Goal: Find specific page/section: Find specific page/section

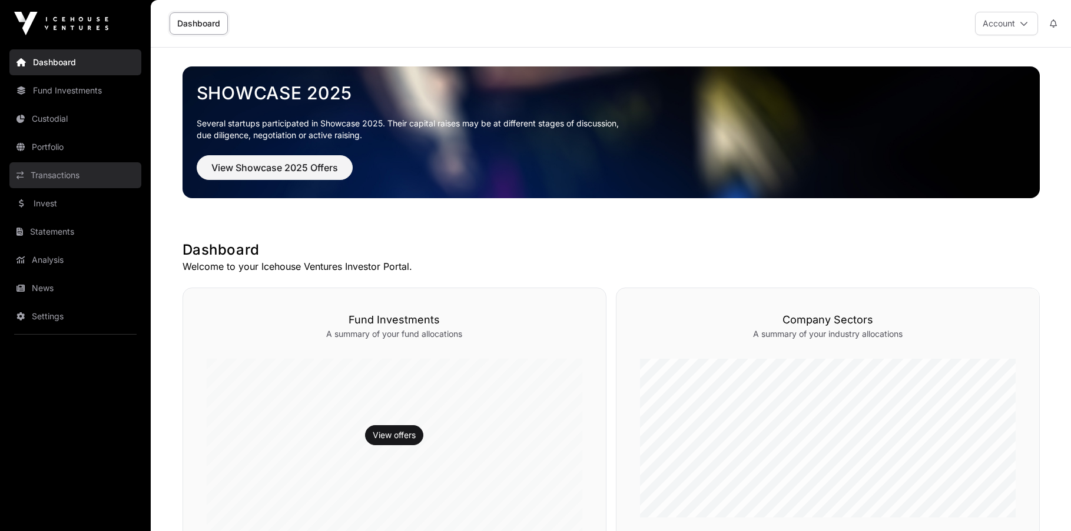
click at [58, 175] on link "Transactions" at bounding box center [75, 175] width 132 height 26
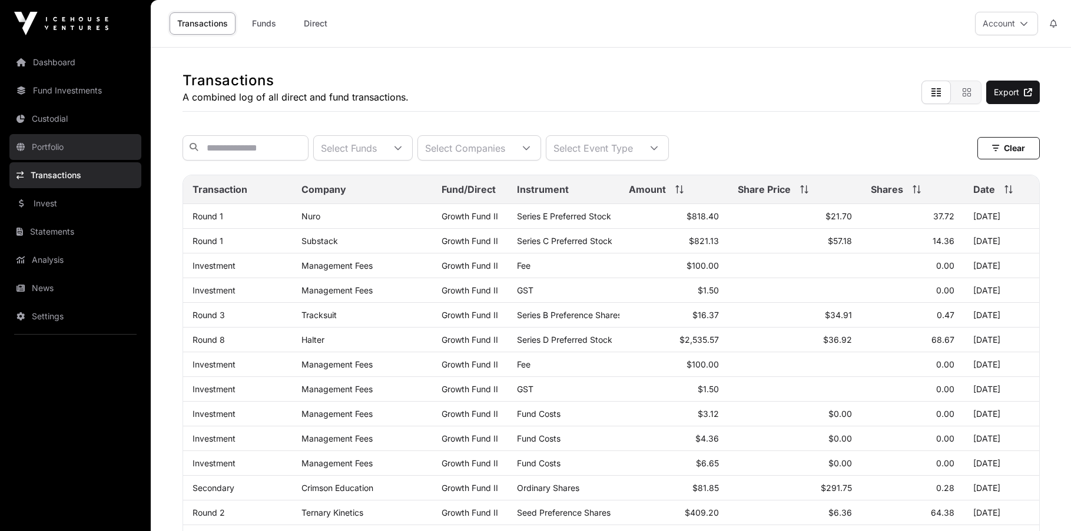
click at [68, 142] on link "Portfolio" at bounding box center [75, 147] width 132 height 26
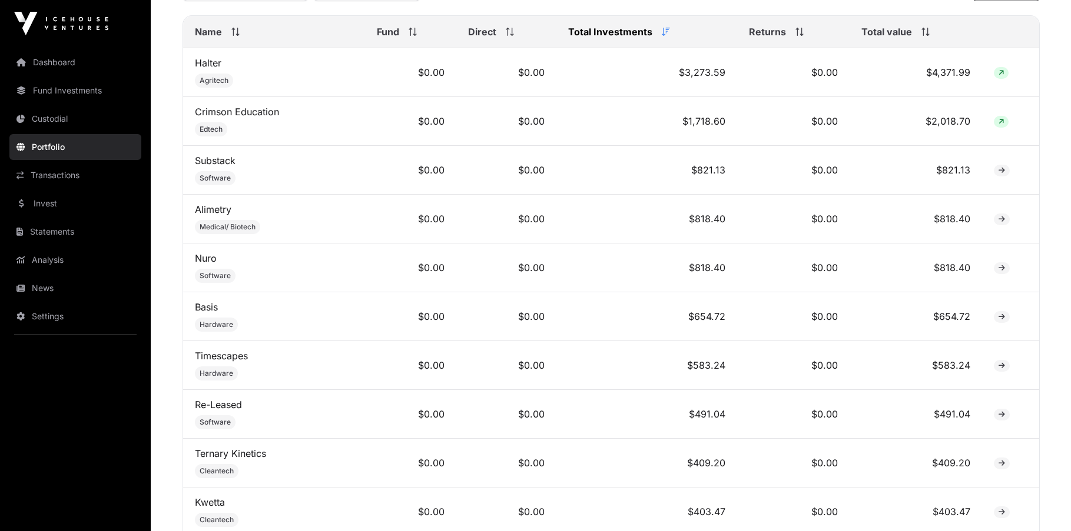
scroll to position [412, 0]
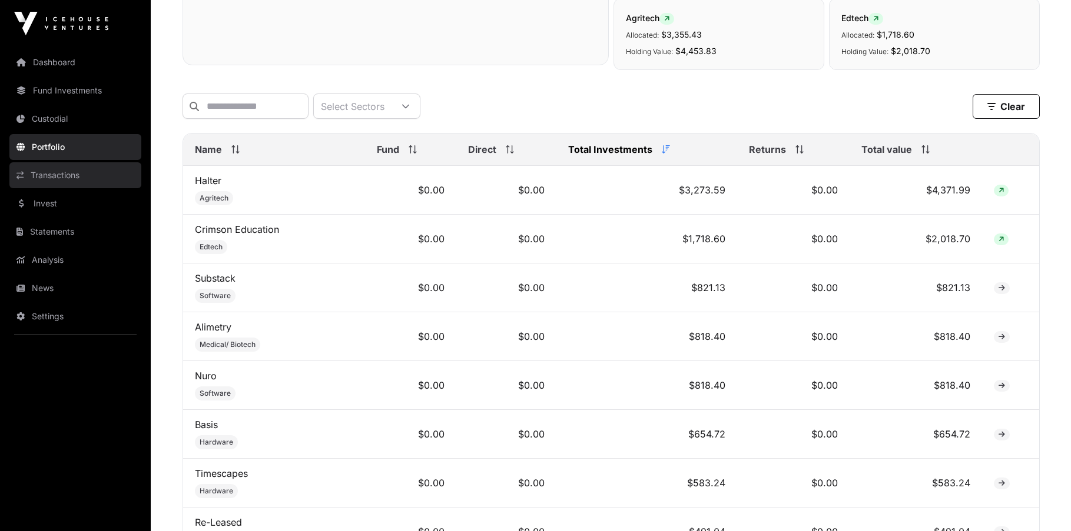
click at [48, 171] on link "Transactions" at bounding box center [75, 175] width 132 height 26
